Goal: Understand process/instructions

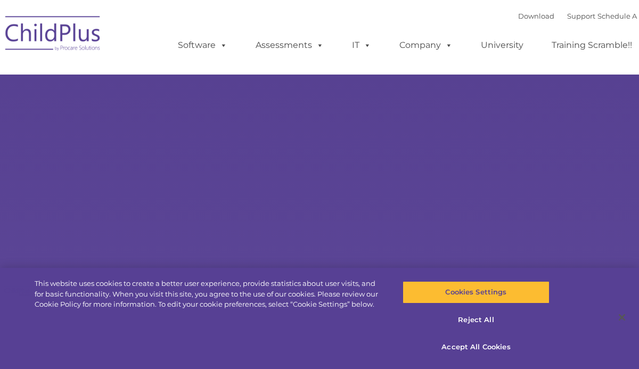
type input ""
select select "MEDIUM"
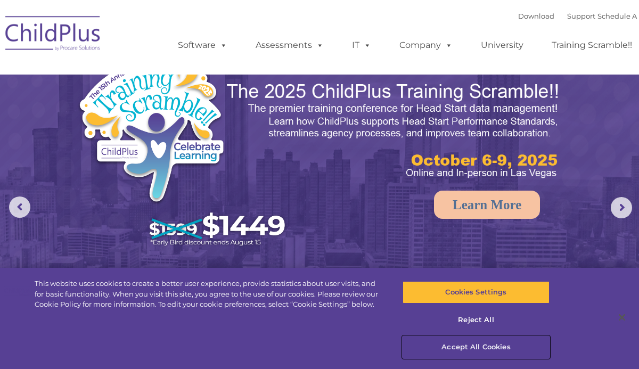
click at [470, 343] on button "Accept All Cookies" at bounding box center [476, 347] width 147 height 22
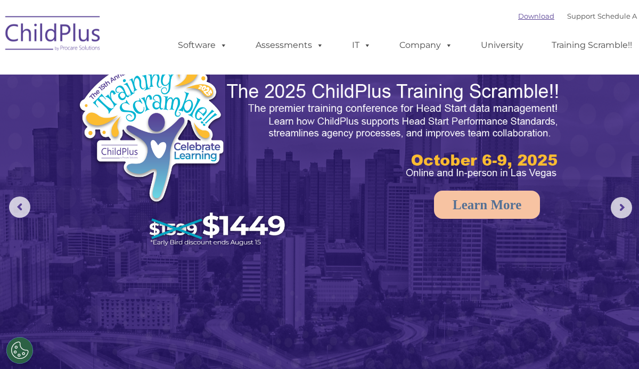
click at [527, 18] on link "Download" at bounding box center [536, 16] width 36 height 9
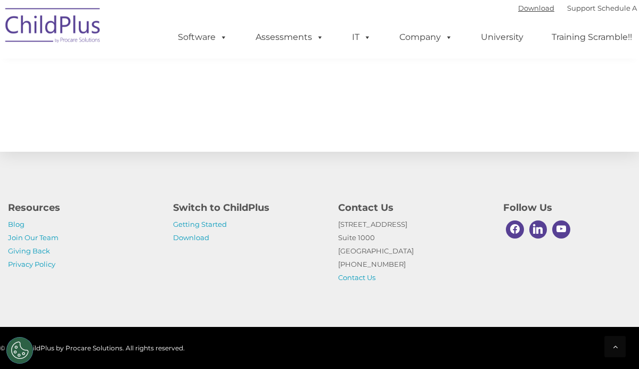
scroll to position [1251, 0]
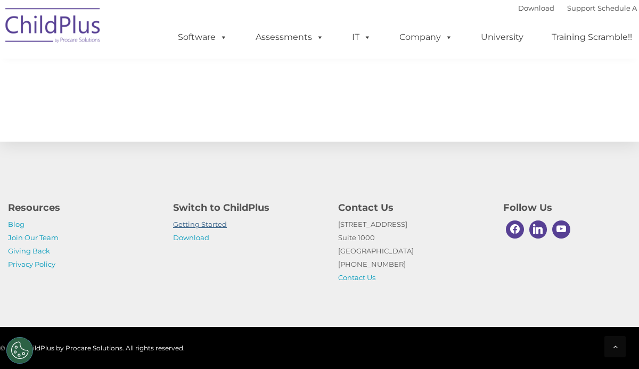
click at [217, 224] on link "Getting Started" at bounding box center [200, 224] width 54 height 9
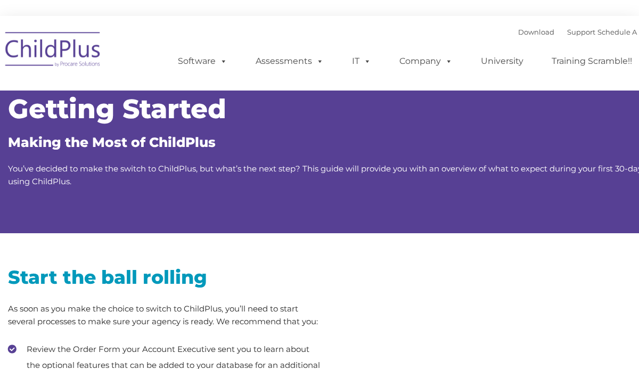
type input ""
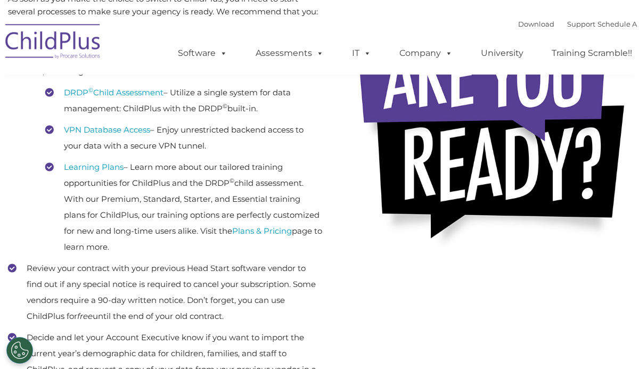
scroll to position [309, 0]
